Goal: Find specific page/section: Find specific page/section

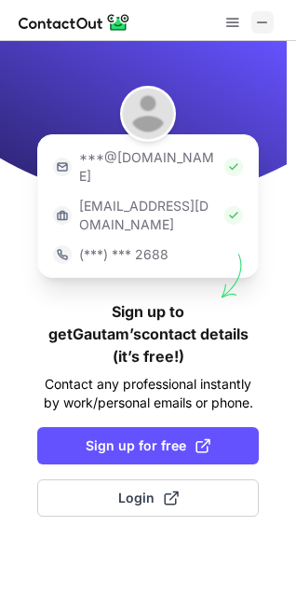
click at [270, 29] on button at bounding box center [263, 22] width 22 height 22
